Goal: Task Accomplishment & Management: Complete application form

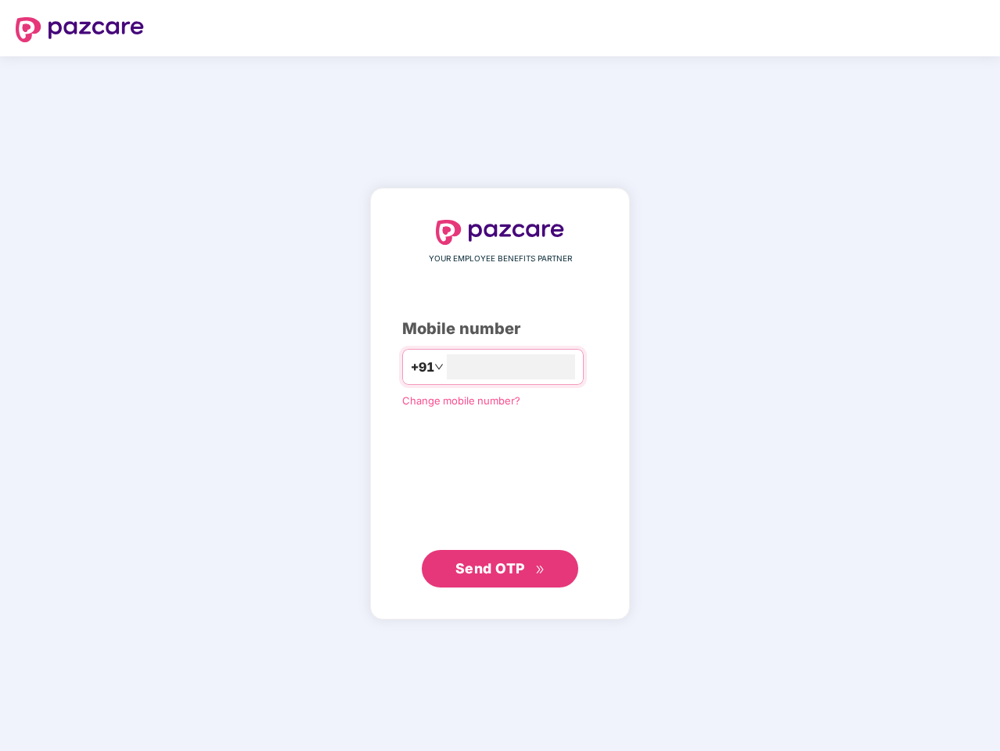
click at [500, 376] on input "number" at bounding box center [511, 367] width 128 height 25
click at [80, 30] on img at bounding box center [80, 29] width 128 height 25
click at [410, 367] on span "+91" at bounding box center [421, 368] width 23 height 20
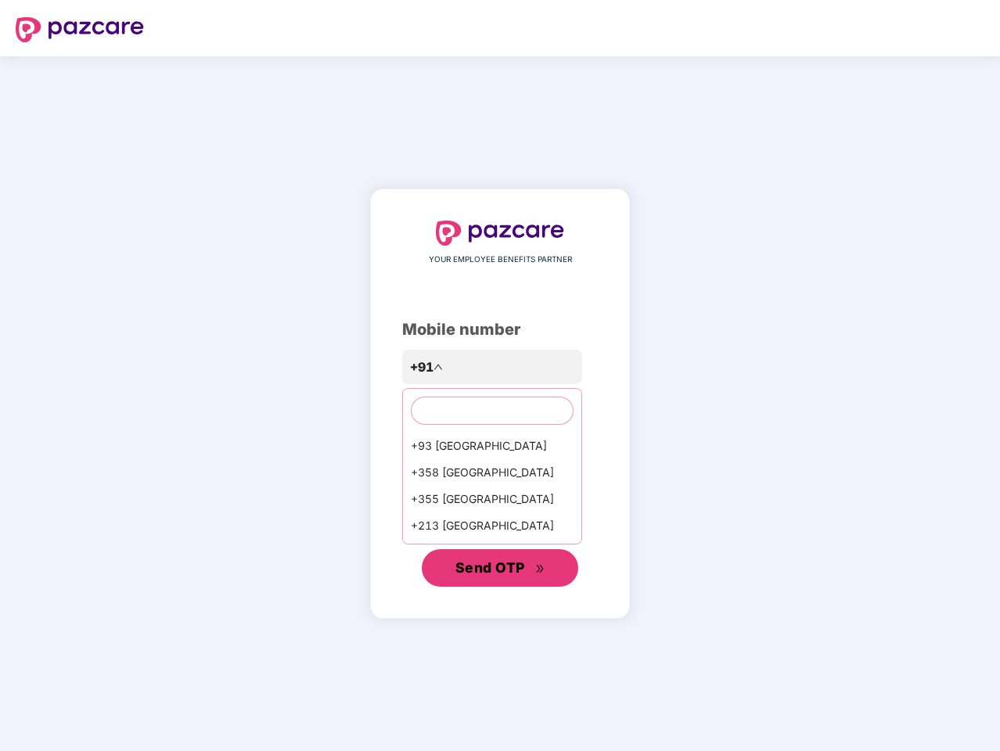
click at [500, 569] on span "Send OTP" at bounding box center [491, 568] width 70 height 16
